Goal: Navigation & Orientation: Find specific page/section

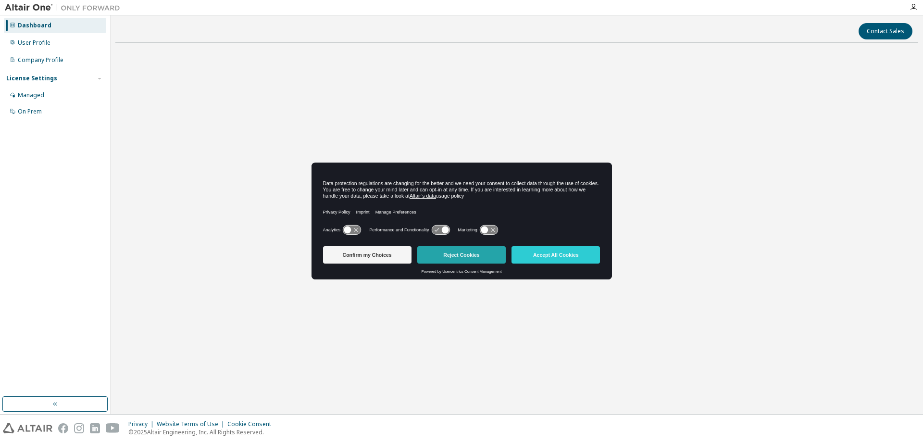
drag, startPoint x: 0, startPoint y: 0, endPoint x: 472, endPoint y: 255, distance: 536.7
click at [472, 255] on button "Reject Cookies" at bounding box center [461, 254] width 88 height 17
